Goal: Task Accomplishment & Management: Complete application form

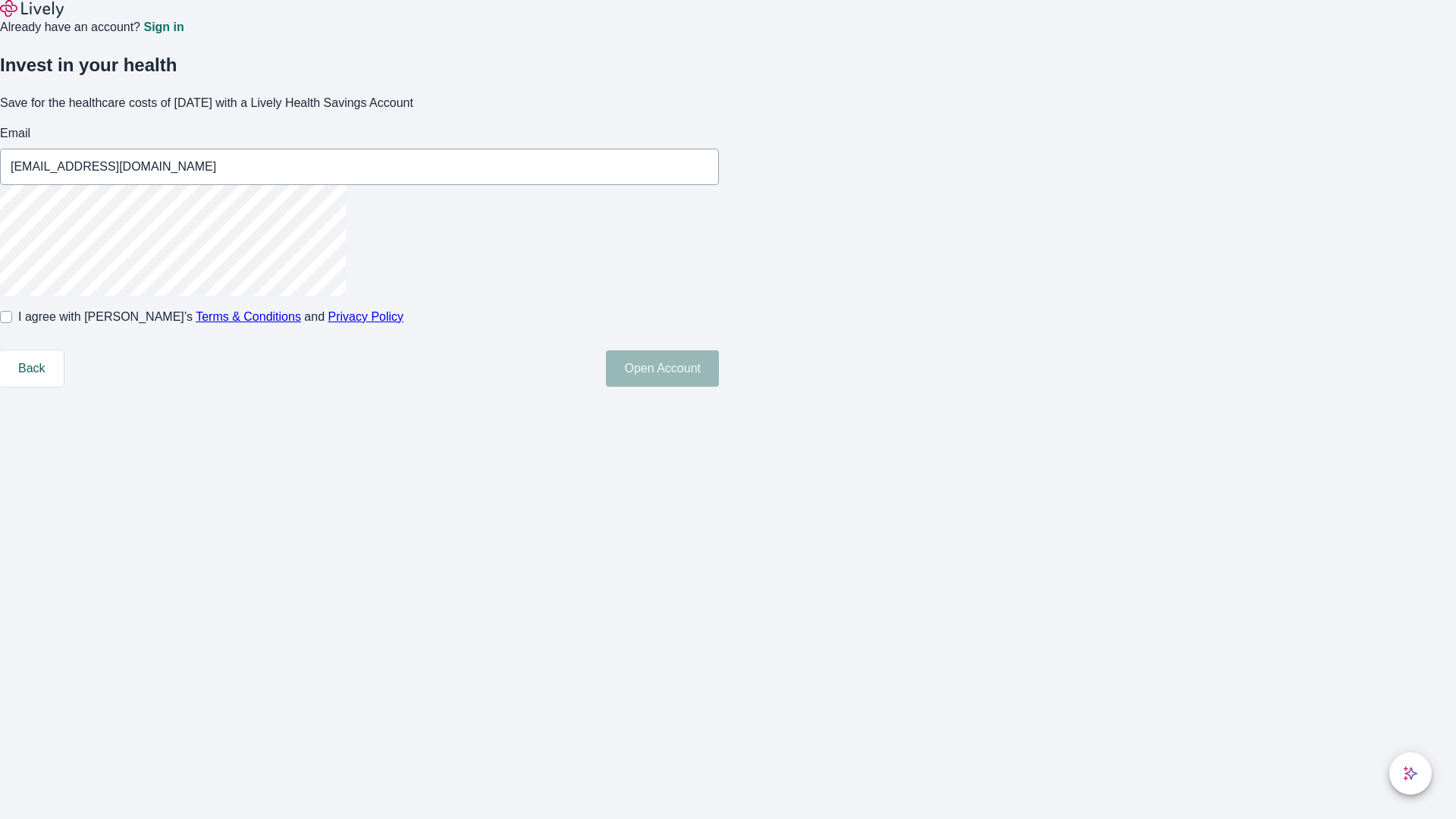
click at [12, 323] on input "I agree with Lively’s Terms & Conditions and Privacy Policy" at bounding box center [6, 317] width 12 height 12
checkbox input "true"
click at [719, 387] on button "Open Account" at bounding box center [662, 368] width 113 height 36
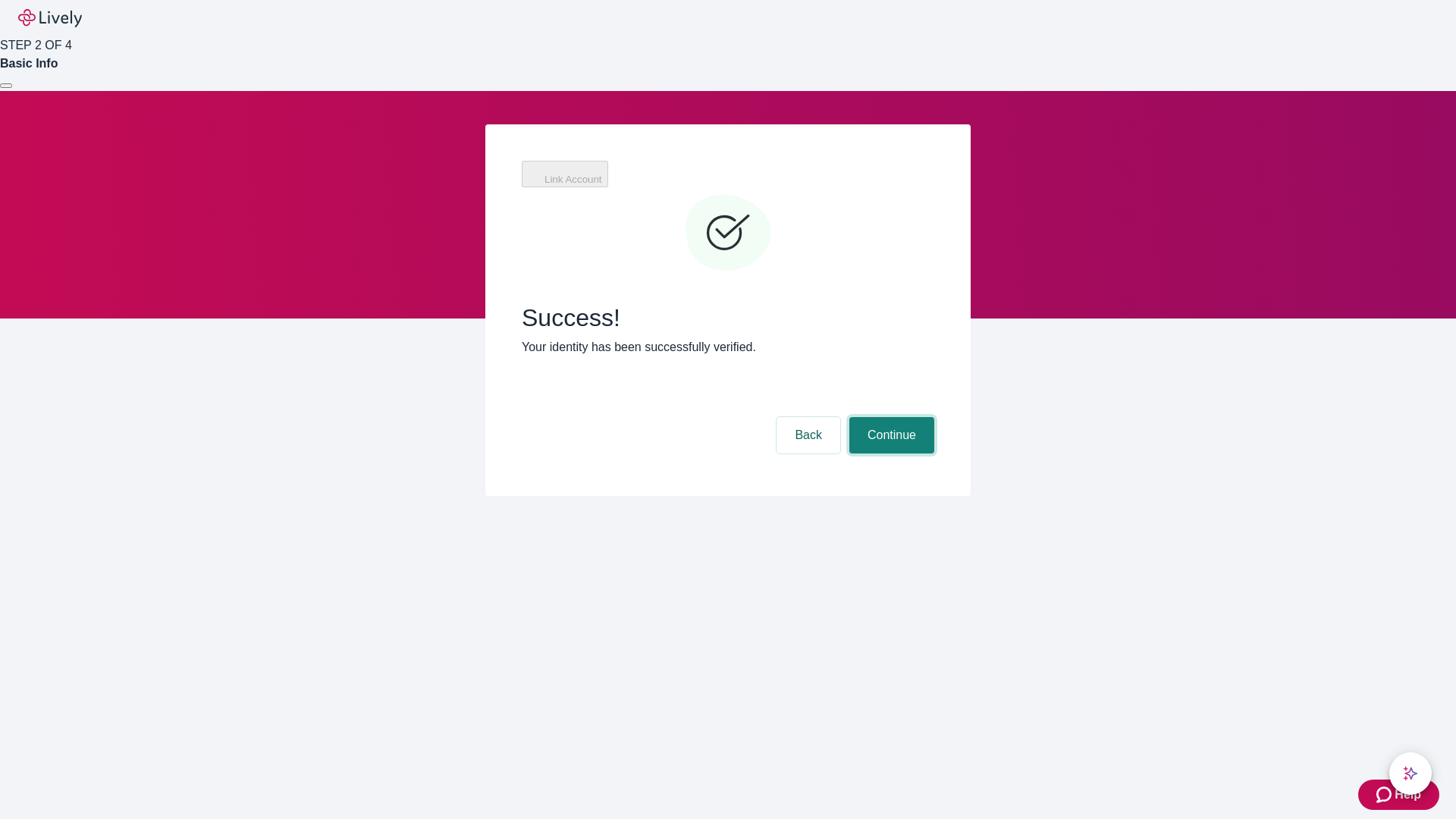
click at [889, 417] on button "Continue" at bounding box center [891, 435] width 85 height 36
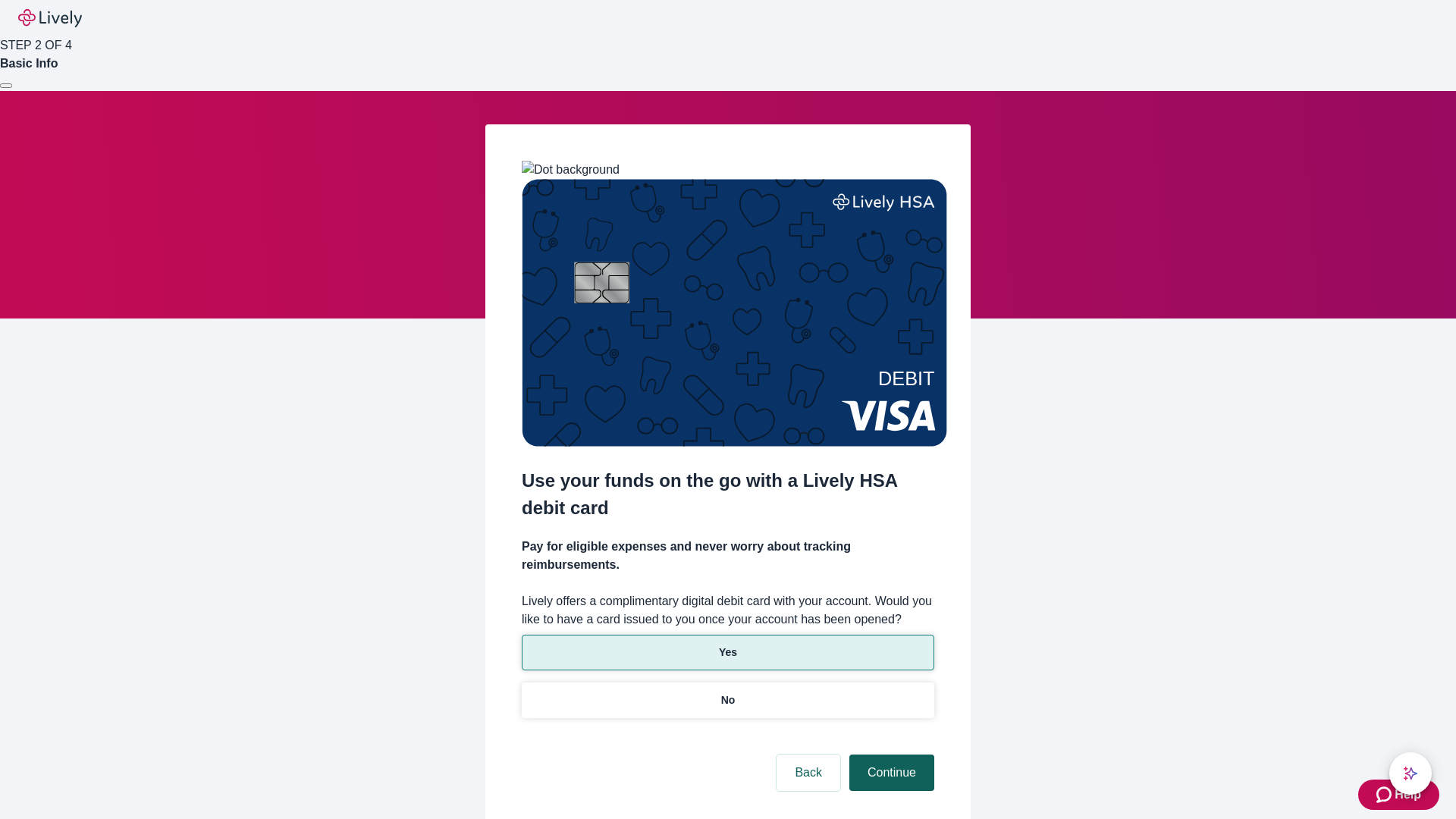
click at [727, 693] on p "No" at bounding box center [728, 700] width 14 height 16
click at [889, 754] on button "Continue" at bounding box center [891, 772] width 85 height 36
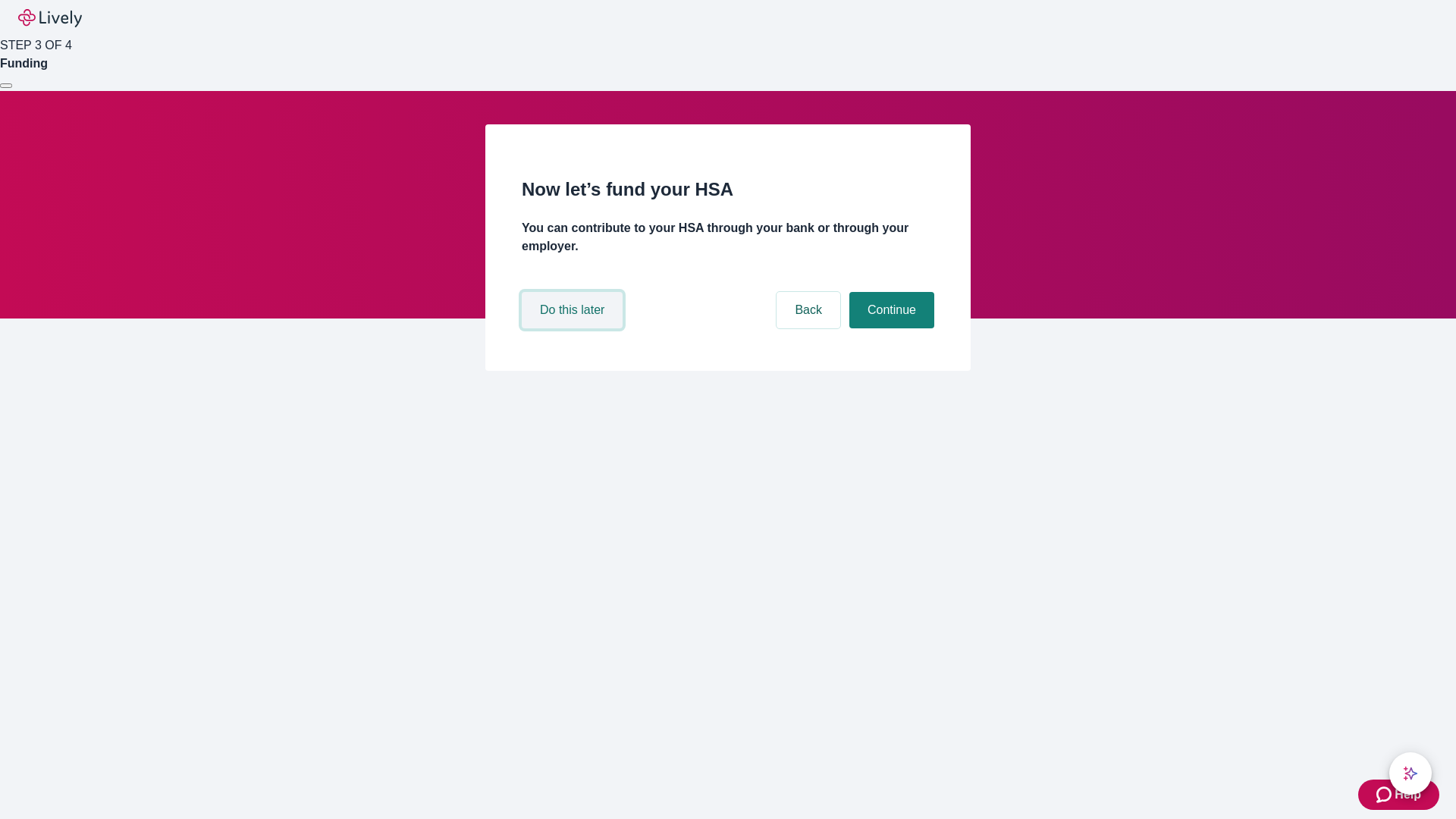
click at [574, 329] on button "Do this later" at bounding box center [572, 309] width 101 height 36
